Goal: Task Accomplishment & Management: Manage account settings

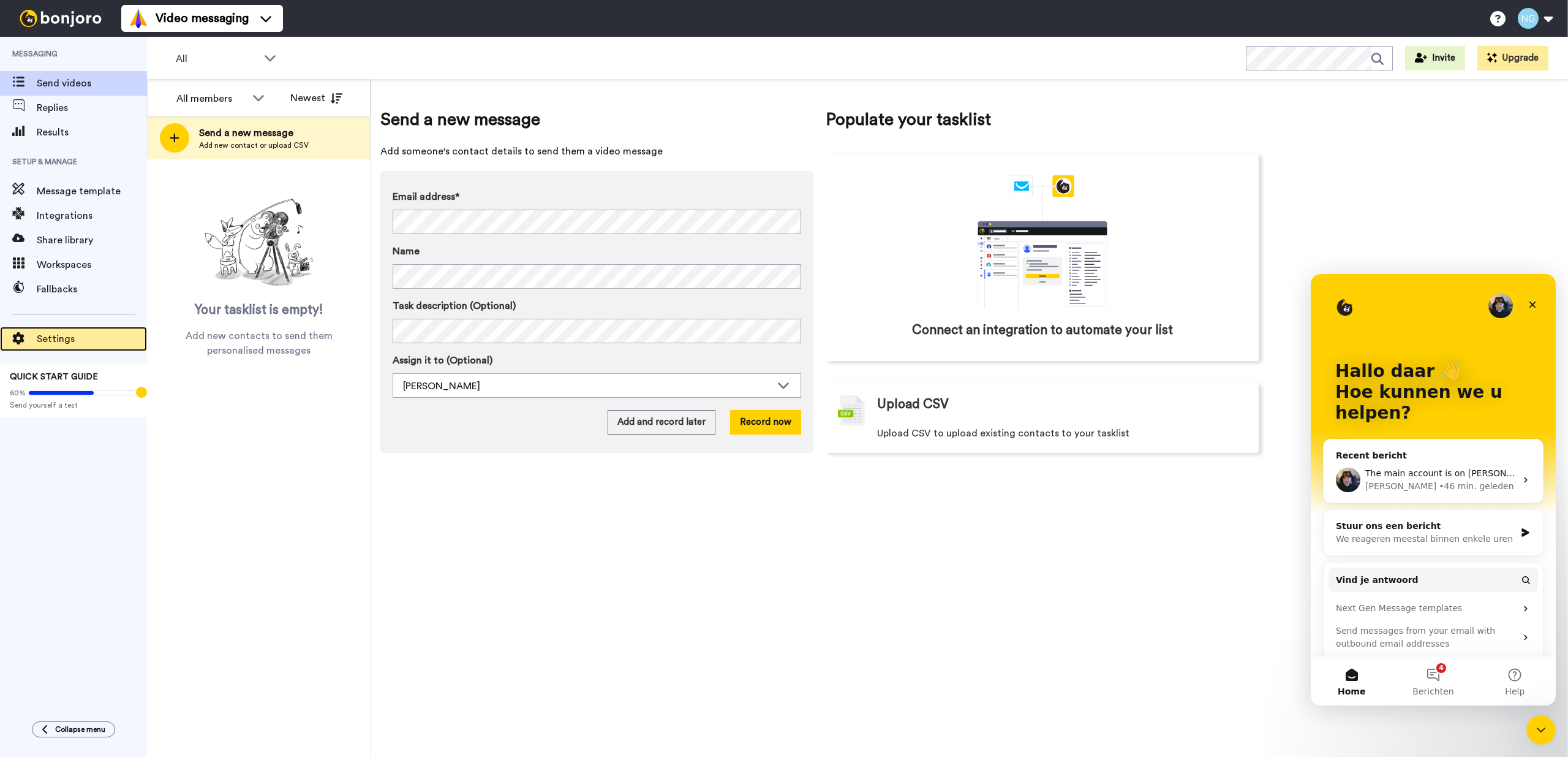
click at [64, 336] on span "Settings" at bounding box center [91, 339] width 111 height 15
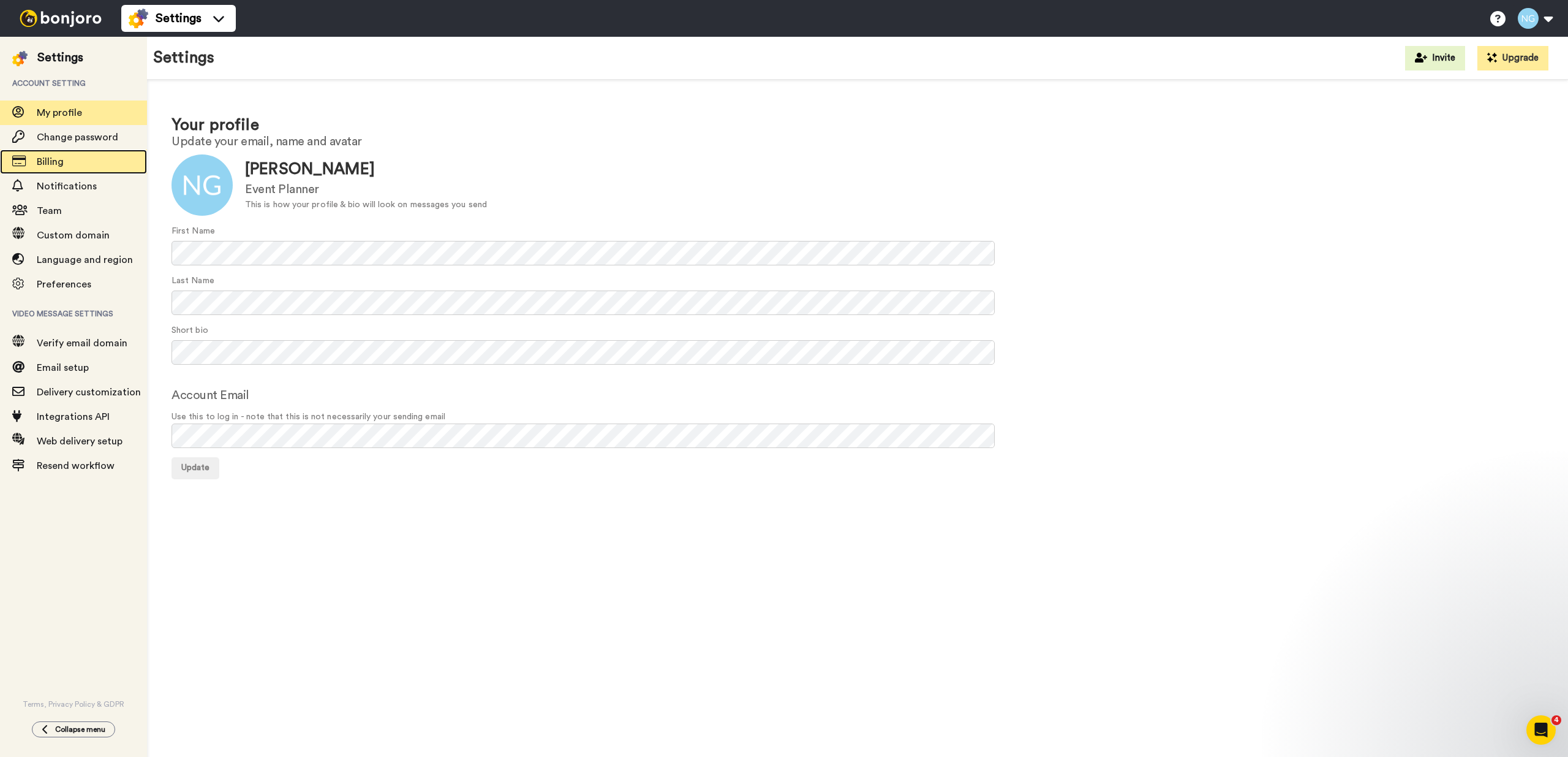
click at [49, 160] on span "Billing" at bounding box center [49, 161] width 27 height 10
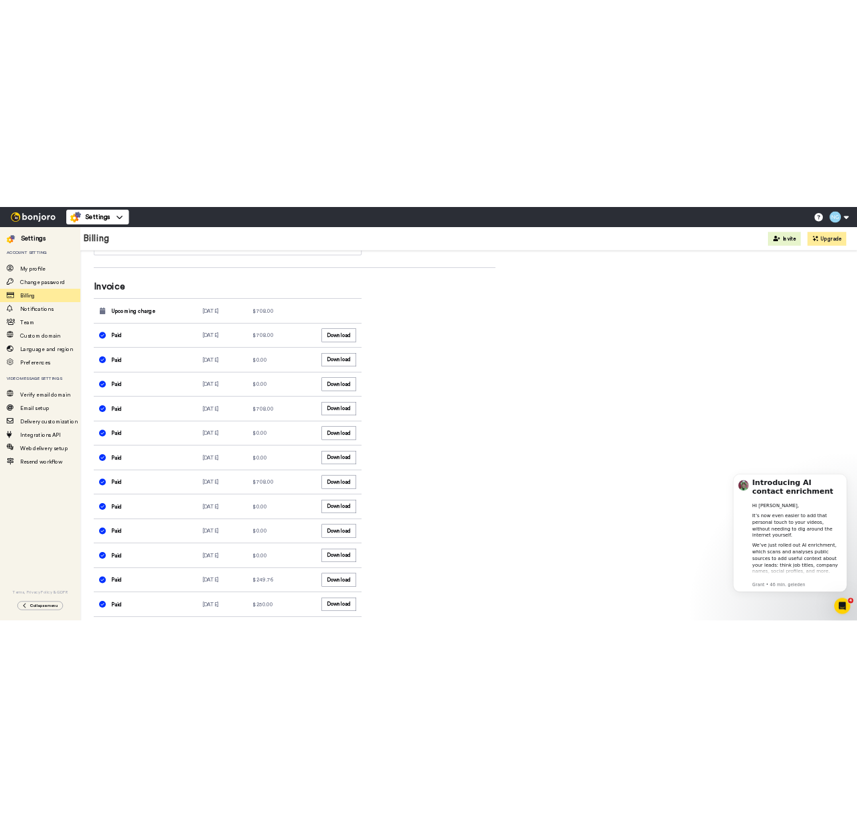
scroll to position [577, 0]
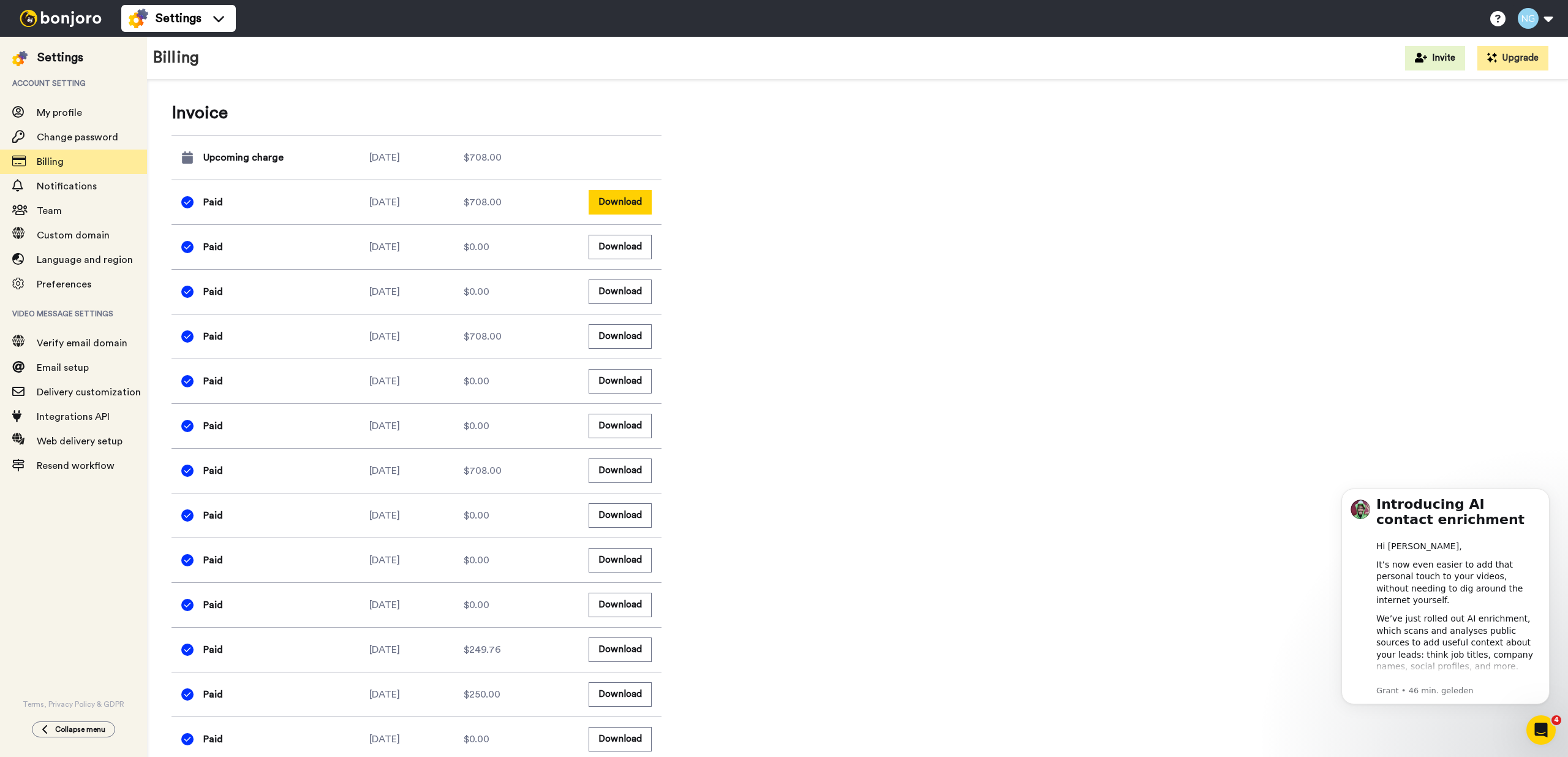
click at [642, 203] on button "Download" at bounding box center [619, 202] width 63 height 24
click at [615, 339] on button "Download" at bounding box center [619, 336] width 63 height 24
